Goal: Find specific page/section: Find specific page/section

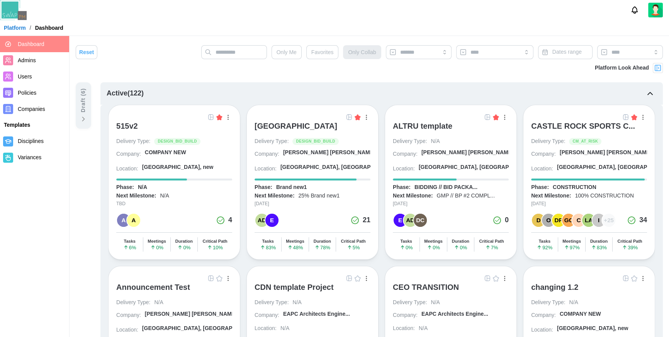
click at [283, 124] on div "[GEOGRAPHIC_DATA]" at bounding box center [295, 125] width 83 height 9
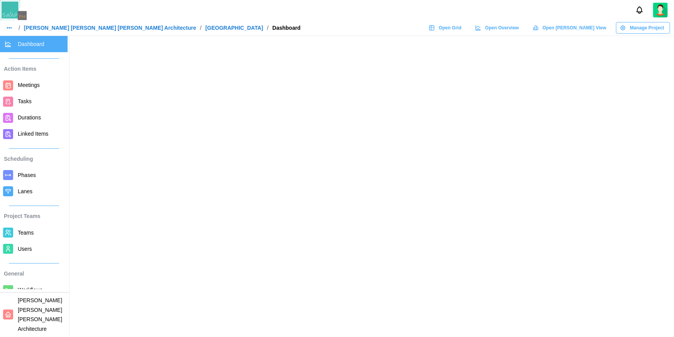
click at [31, 88] on span "Meetings" at bounding box center [41, 85] width 47 height 10
